Goal: Information Seeking & Learning: Learn about a topic

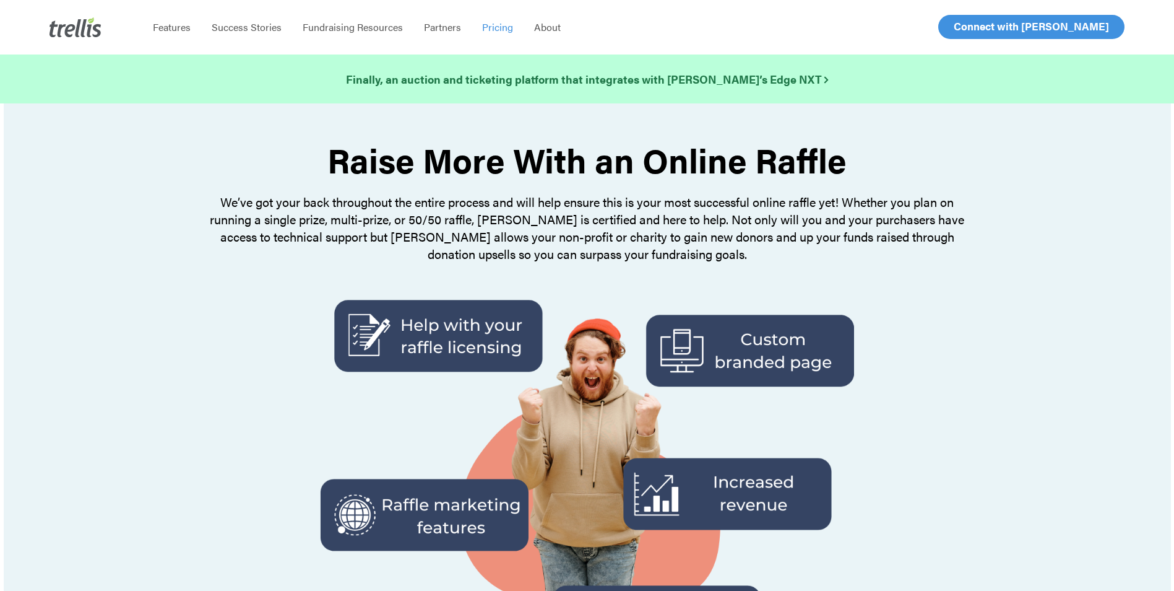
click at [496, 26] on span "Pricing" at bounding box center [497, 27] width 31 height 14
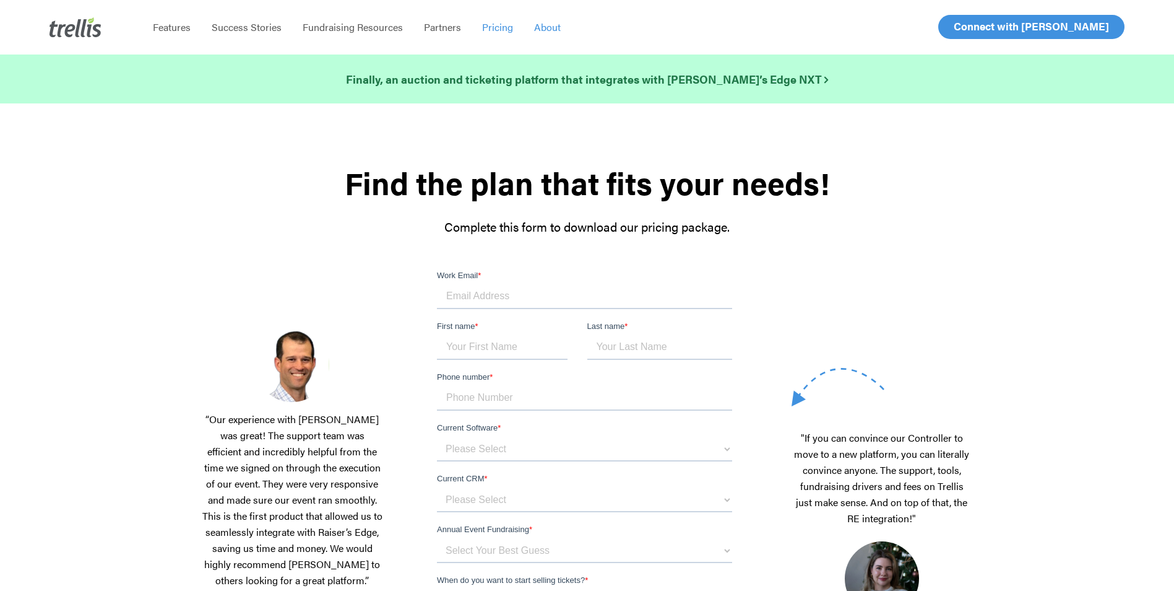
click at [551, 27] on span "About" at bounding box center [547, 27] width 27 height 14
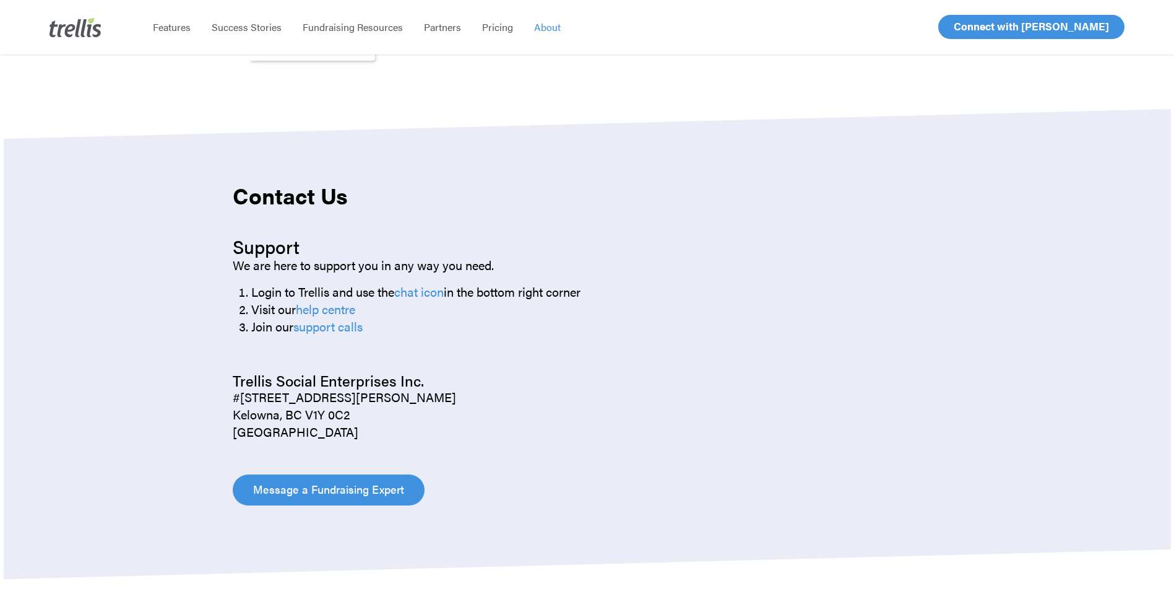
scroll to position [1362, 0]
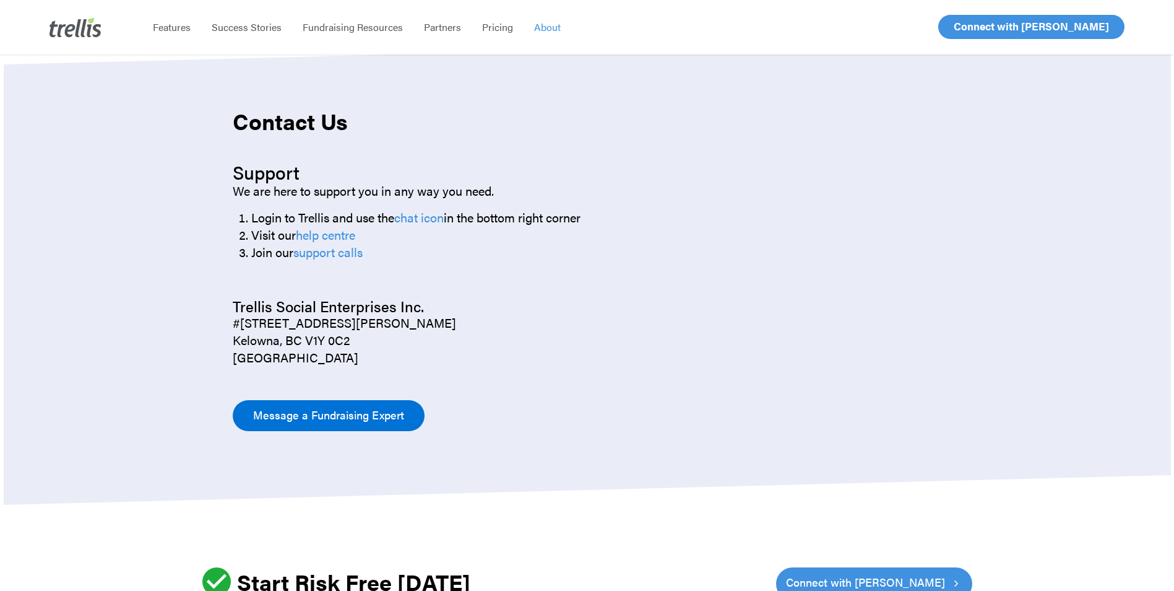
click at [308, 417] on span "Message a Fundraising Expert" at bounding box center [328, 414] width 151 height 17
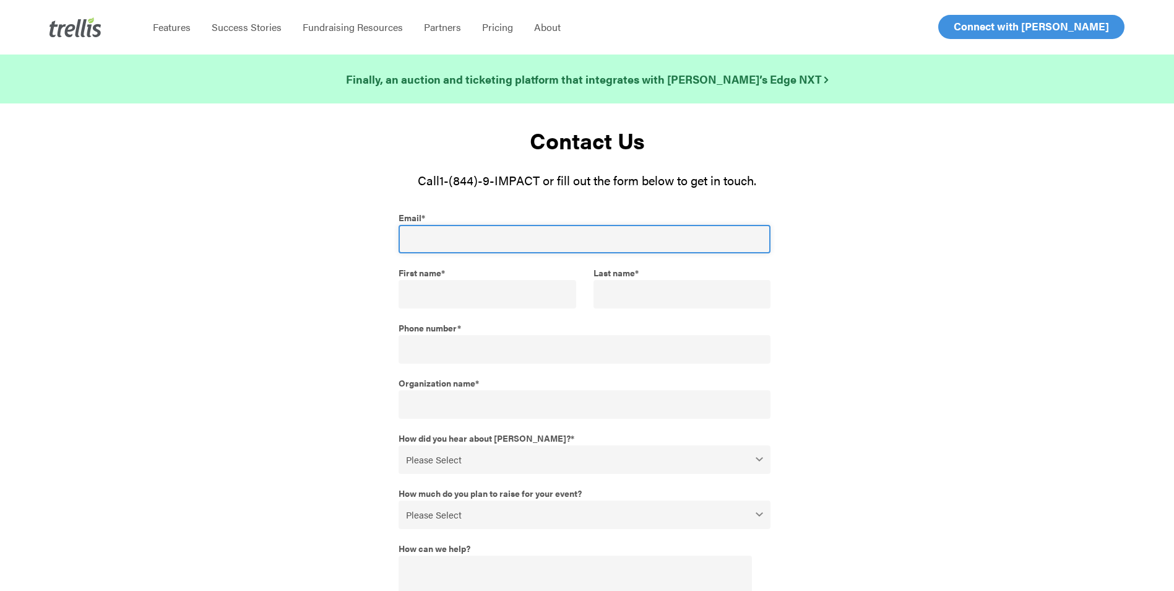
click at [501, 232] on input "Email *" at bounding box center [585, 239] width 373 height 28
click at [501, 233] on input "Email *" at bounding box center [585, 239] width 373 height 28
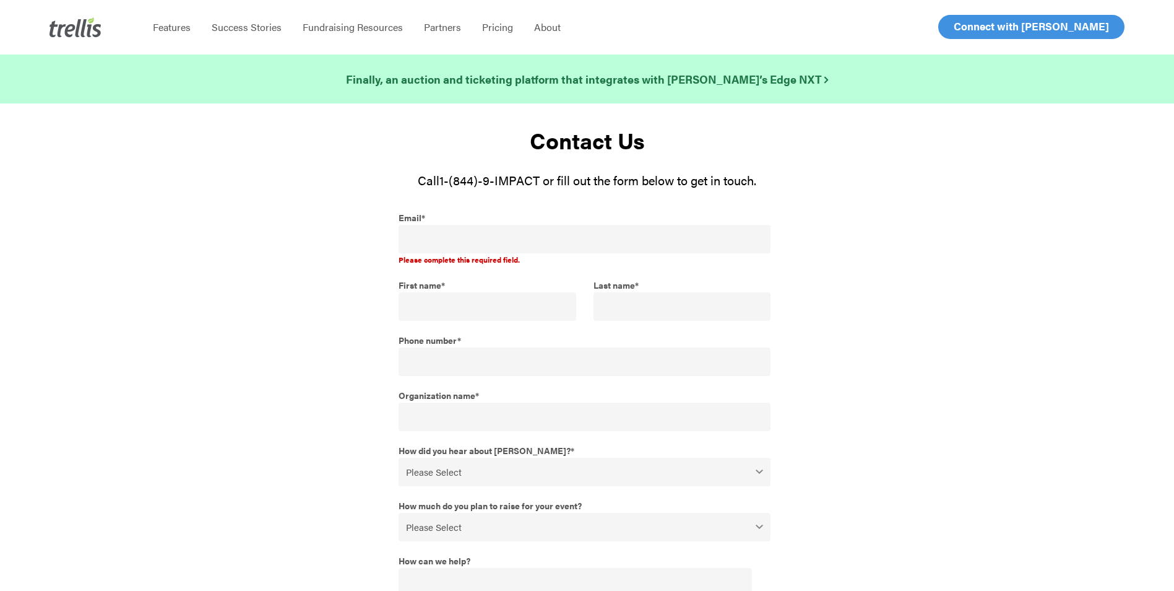
click at [763, 514] on select "Please Select $0 - $49,999 $50,000 - $99,999 $100,000 - $249,999 $250,000 - $49…" at bounding box center [585, 527] width 373 height 28
click at [880, 341] on div at bounding box center [882, 464] width 196 height 514
click at [170, 28] on span "Features" at bounding box center [172, 27] width 38 height 14
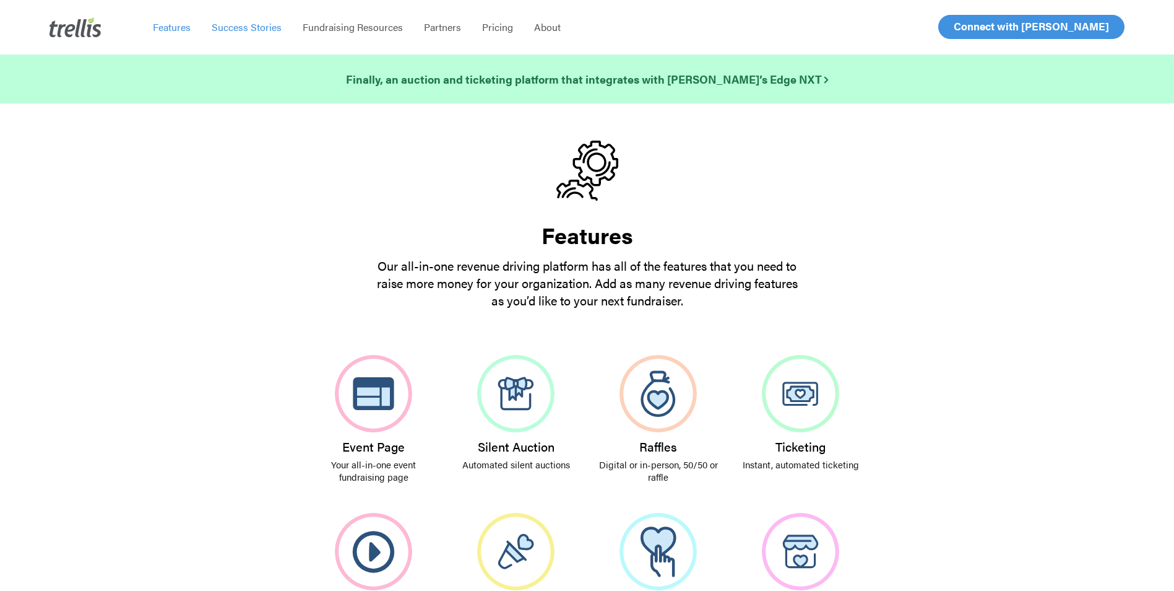
click at [246, 26] on span "Success Stories" at bounding box center [247, 27] width 70 height 14
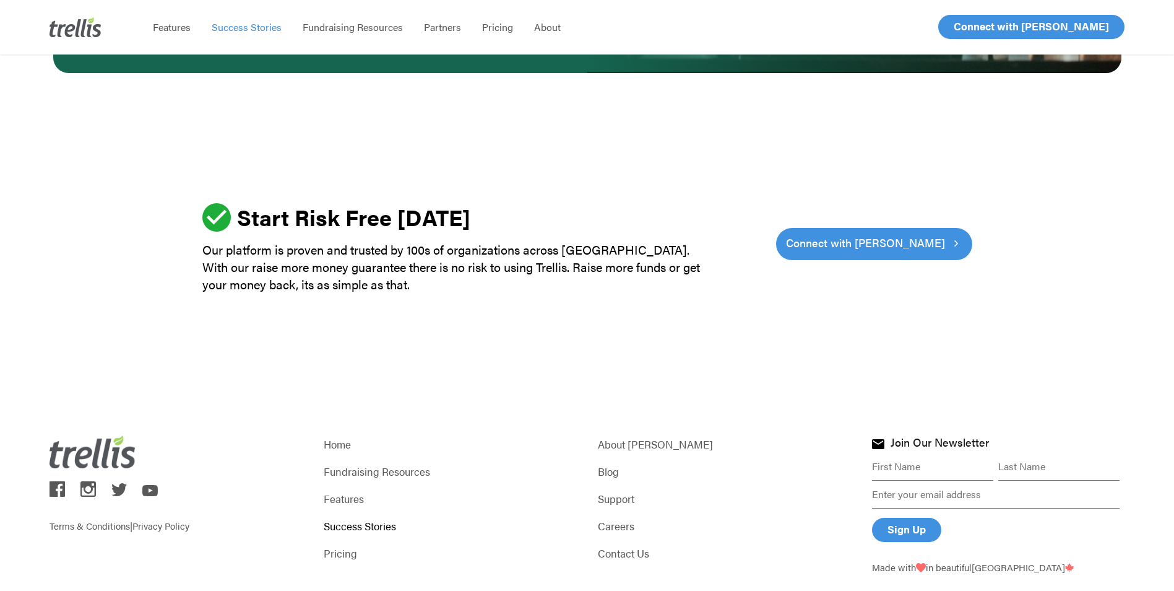
scroll to position [3713, 0]
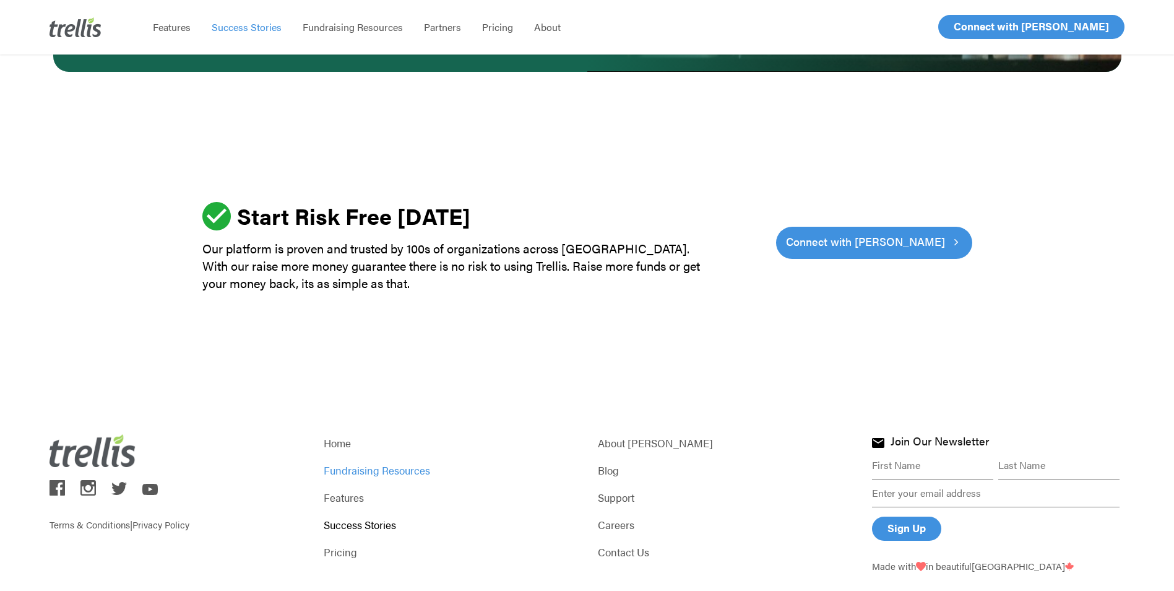
click at [386, 461] on link "Fundraising Resources" at bounding box center [450, 469] width 253 height 17
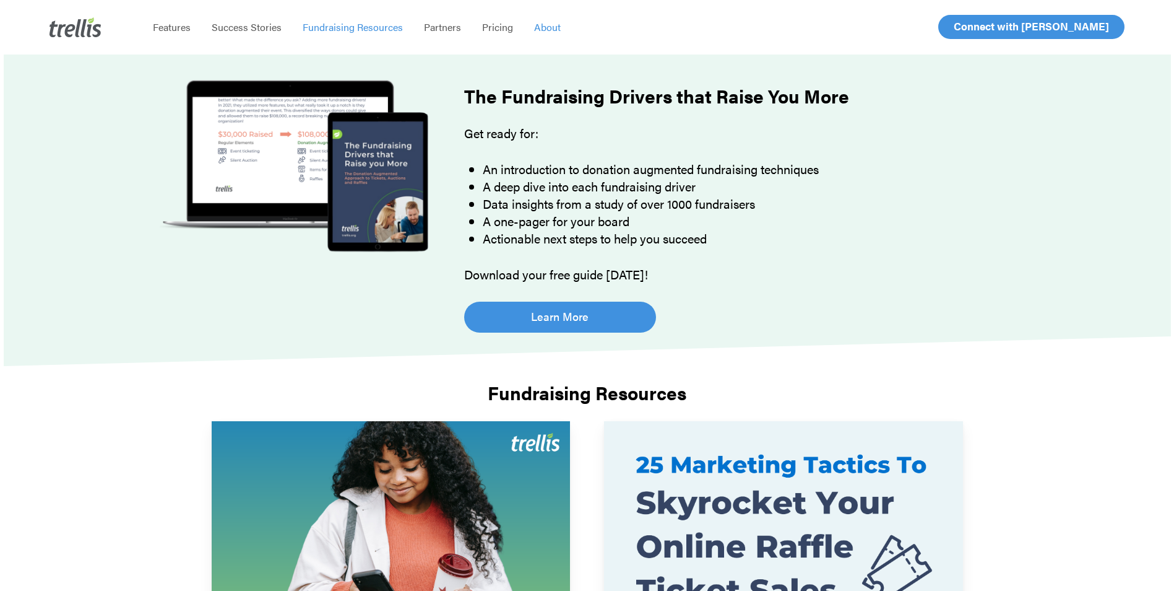
click at [550, 28] on span "About" at bounding box center [547, 27] width 27 height 14
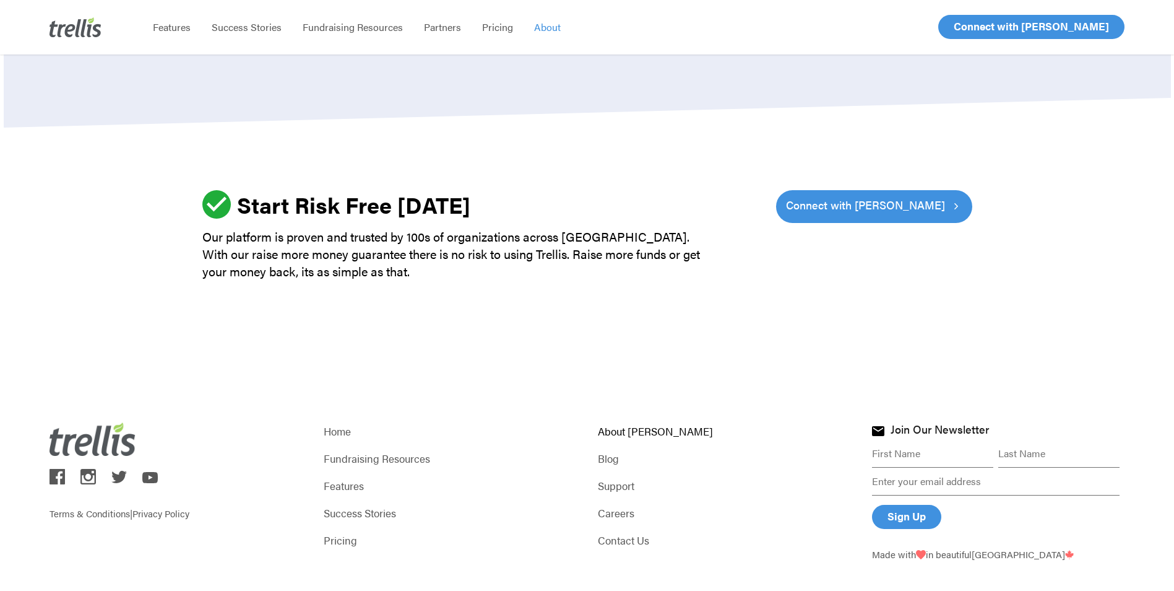
scroll to position [1769, 0]
